Goal: Task Accomplishment & Management: Manage account settings

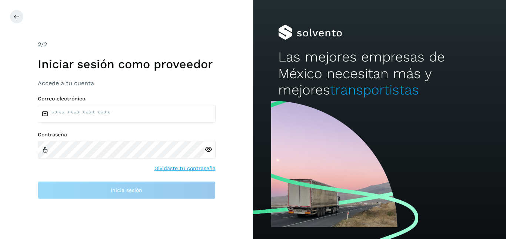
click at [110, 110] on input "email" at bounding box center [127, 114] width 178 height 18
type input "**********"
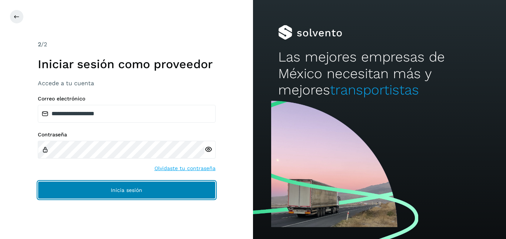
click at [119, 185] on button "Inicia sesión" at bounding box center [127, 190] width 178 height 18
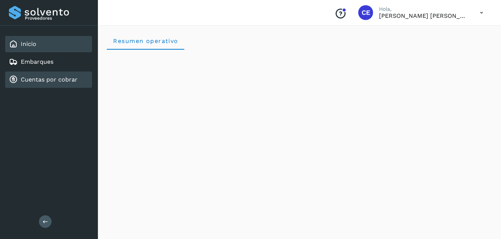
click at [65, 79] on link "Cuentas por cobrar" at bounding box center [49, 79] width 57 height 7
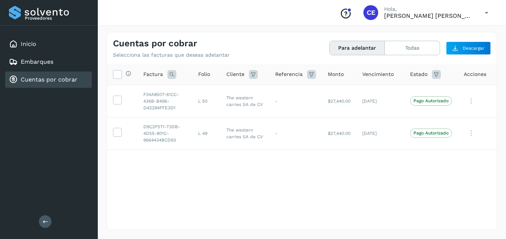
click at [478, 9] on div "Conoce nuestros beneficios [PERSON_NAME], [PERSON_NAME] [PERSON_NAME] [PERSON_N…" at bounding box center [414, 12] width 161 height 17
click at [490, 10] on icon at bounding box center [486, 12] width 15 height 15
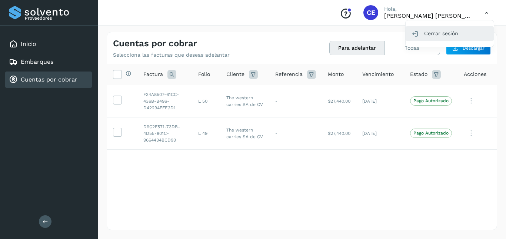
click at [429, 27] on div "Cerrar sesión" at bounding box center [450, 33] width 88 height 14
